Goal: Information Seeking & Learning: Learn about a topic

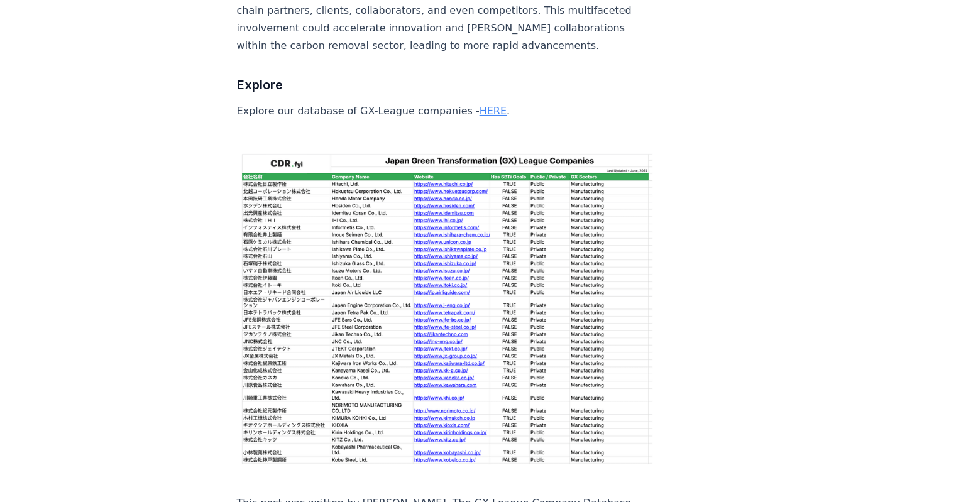
scroll to position [4461, 0]
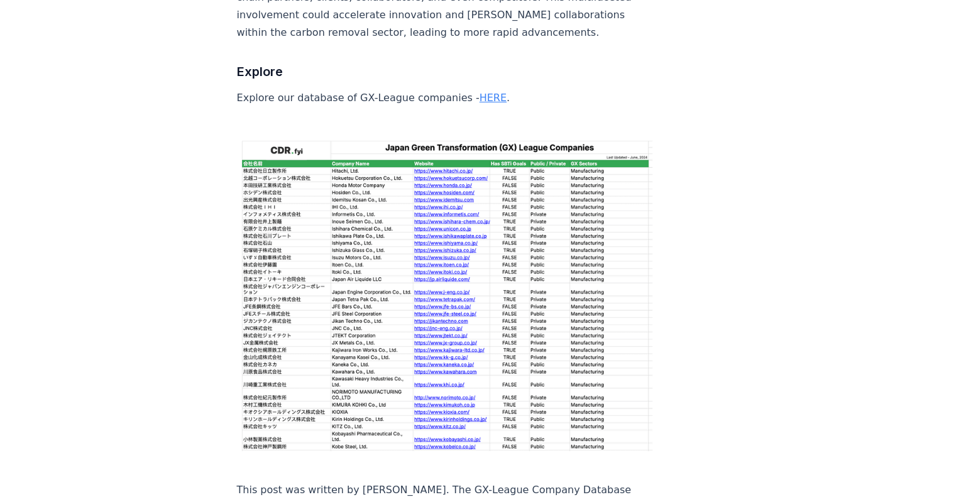
click at [479, 92] on link "HERE" at bounding box center [492, 98] width 27 height 12
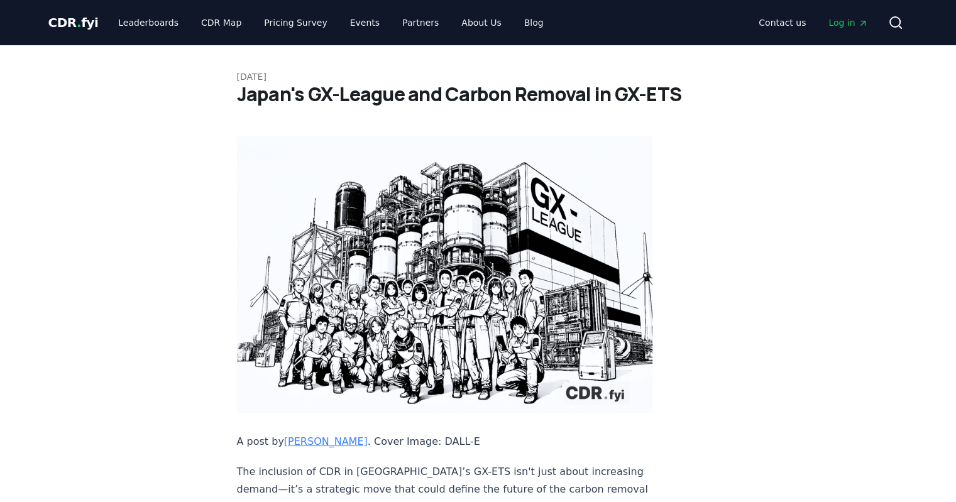
click at [68, 19] on span "CDR . fyi" at bounding box center [73, 22] width 50 height 15
